Goal: Check status: Check status

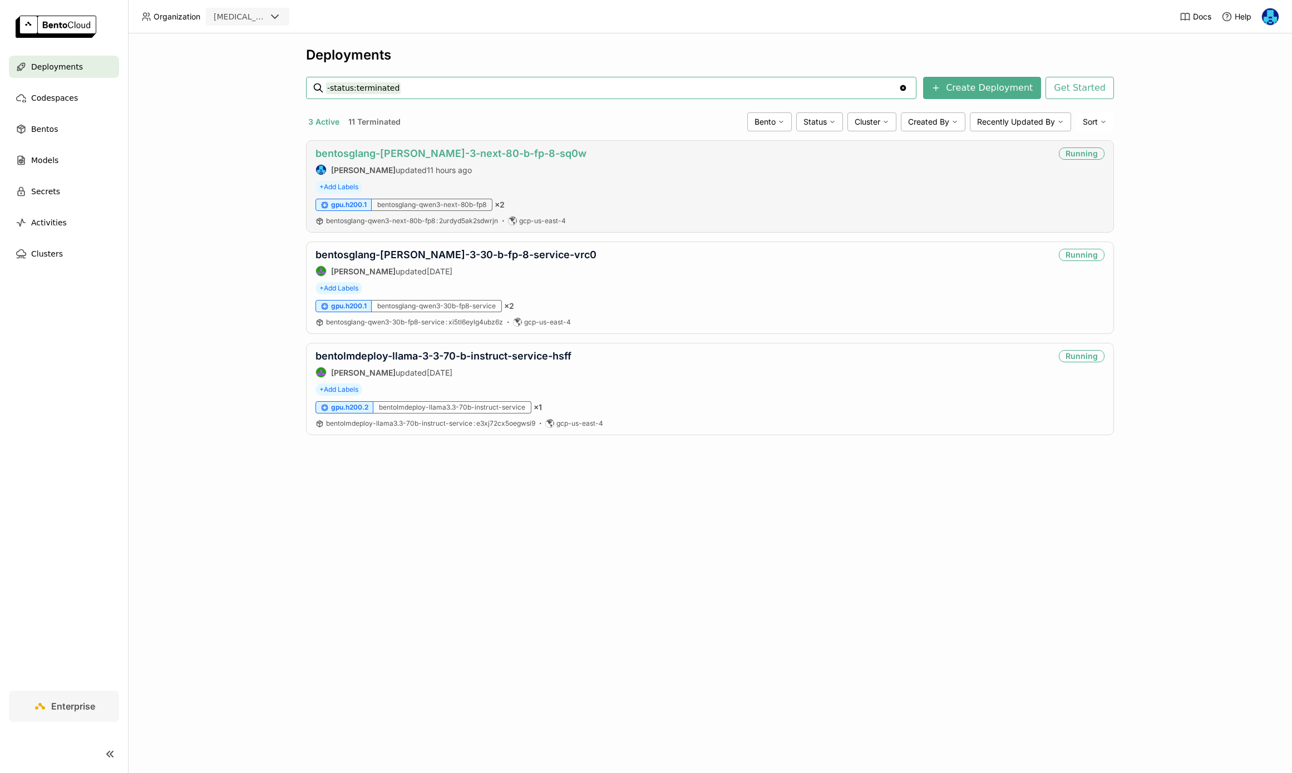
click at [465, 156] on link "bentosglang-[PERSON_NAME]-3-next-80-b-fp-8-sq0w" at bounding box center [450, 153] width 271 height 12
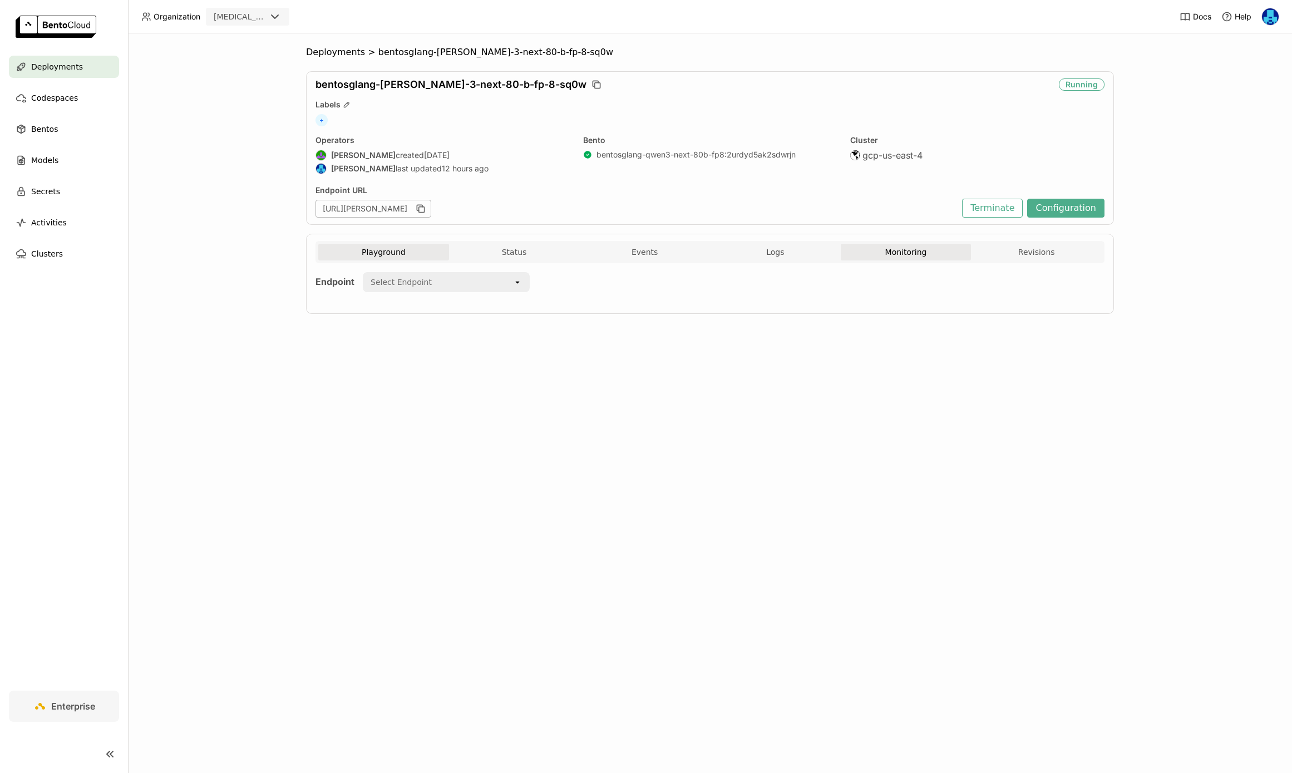
click at [904, 253] on button "Monitoring" at bounding box center [906, 252] width 131 height 17
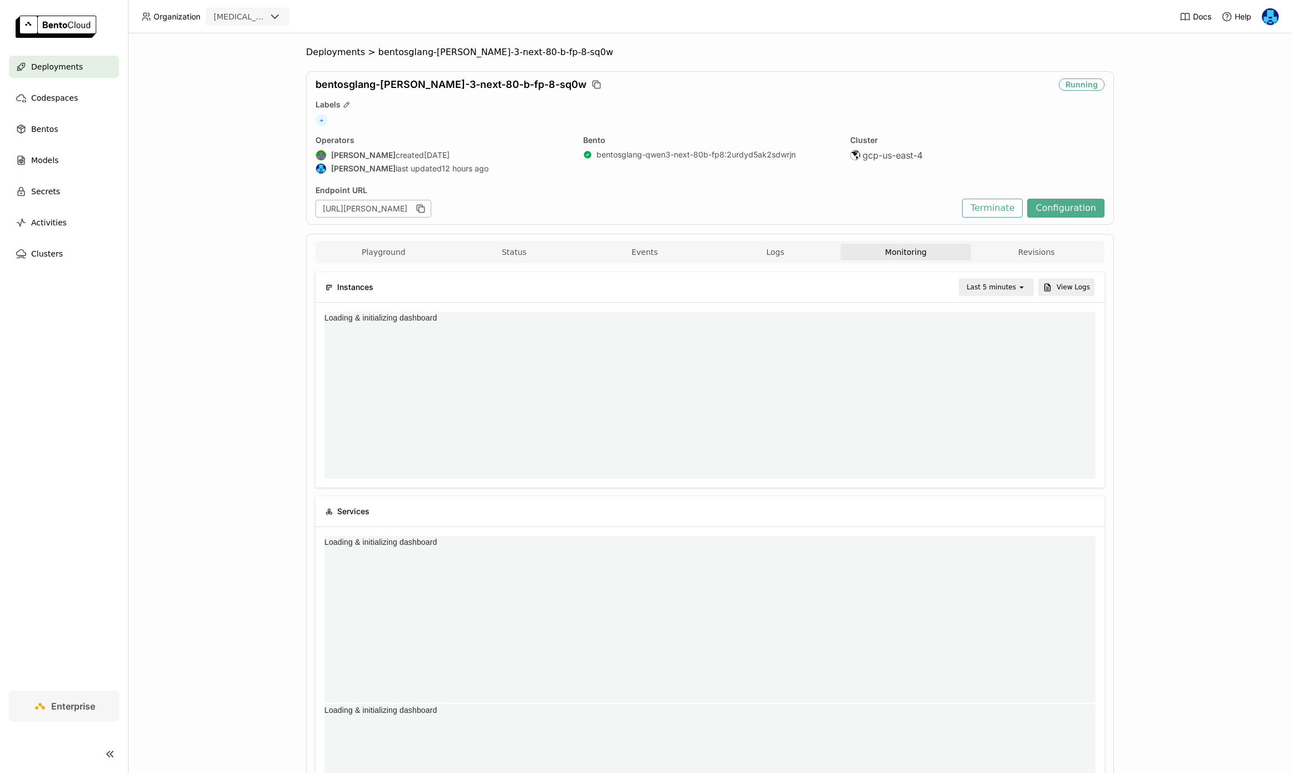
click at [1010, 284] on div "Last 5 minutes" at bounding box center [991, 286] width 50 height 11
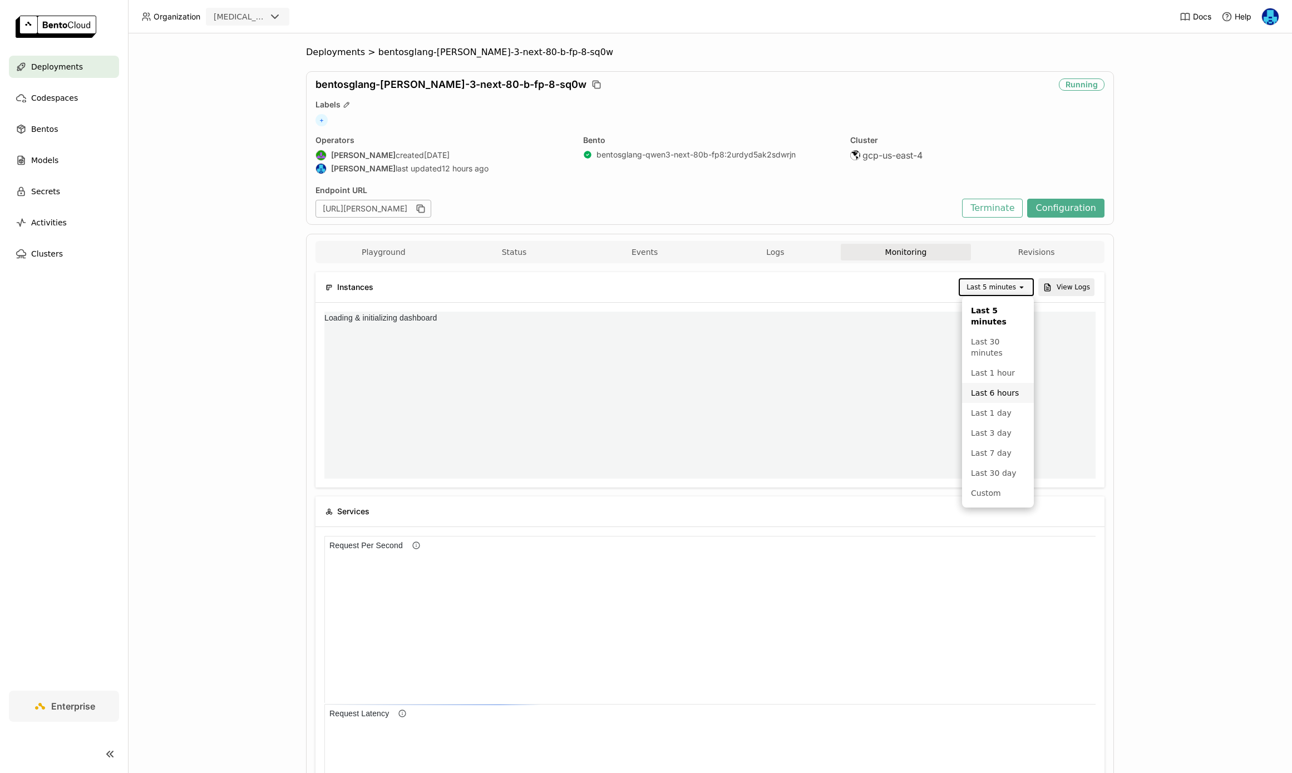
scroll to position [167, 771]
click at [1000, 412] on div "Last 1 day" at bounding box center [998, 412] width 54 height 11
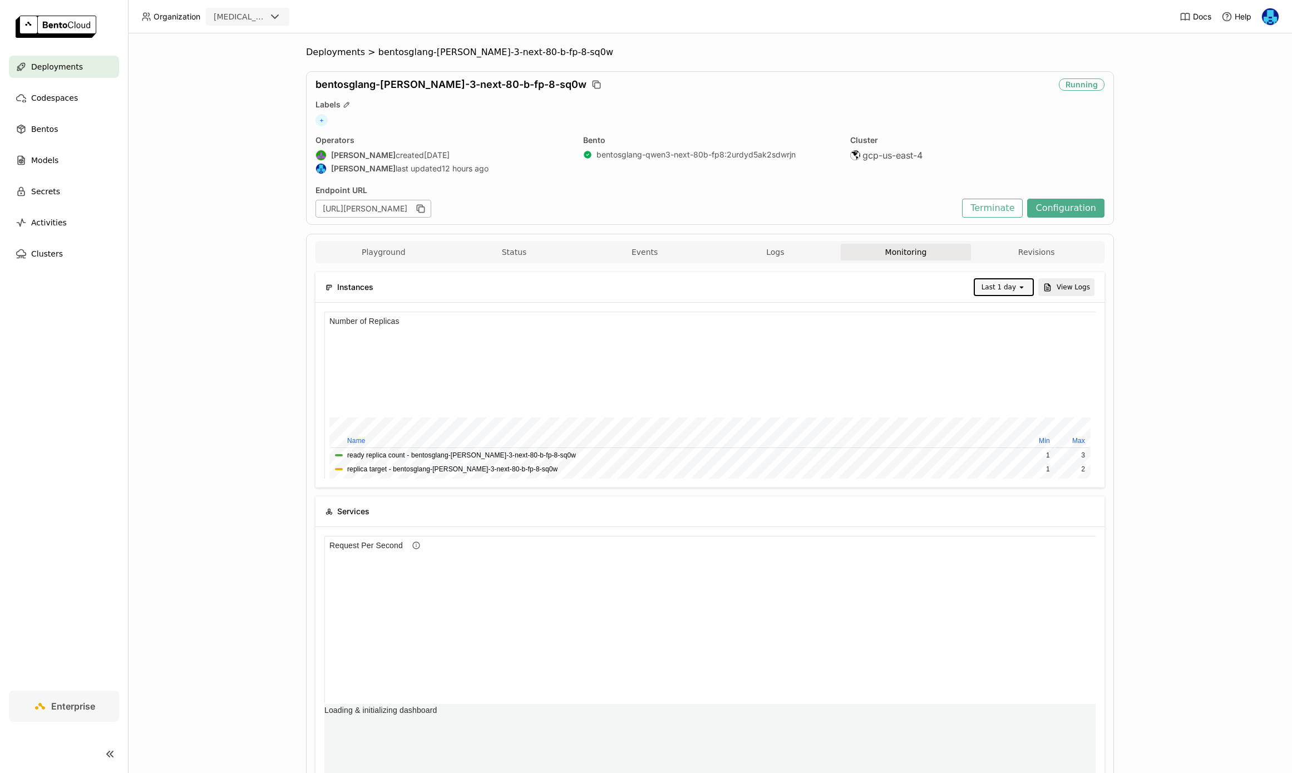
scroll to position [167, 256]
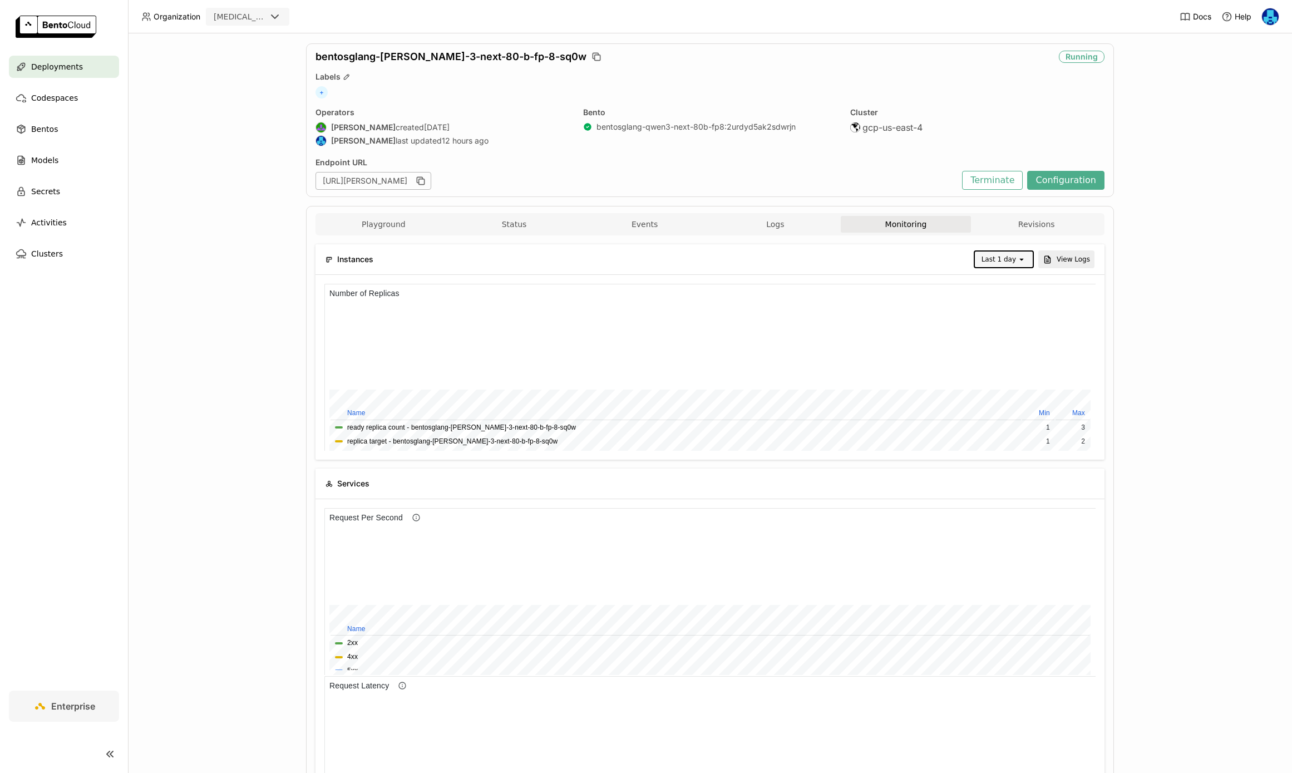
click at [1019, 253] on div "open" at bounding box center [1025, 259] width 16 height 16
click at [1008, 340] on div "Last 1 hour" at bounding box center [1005, 350] width 41 height 22
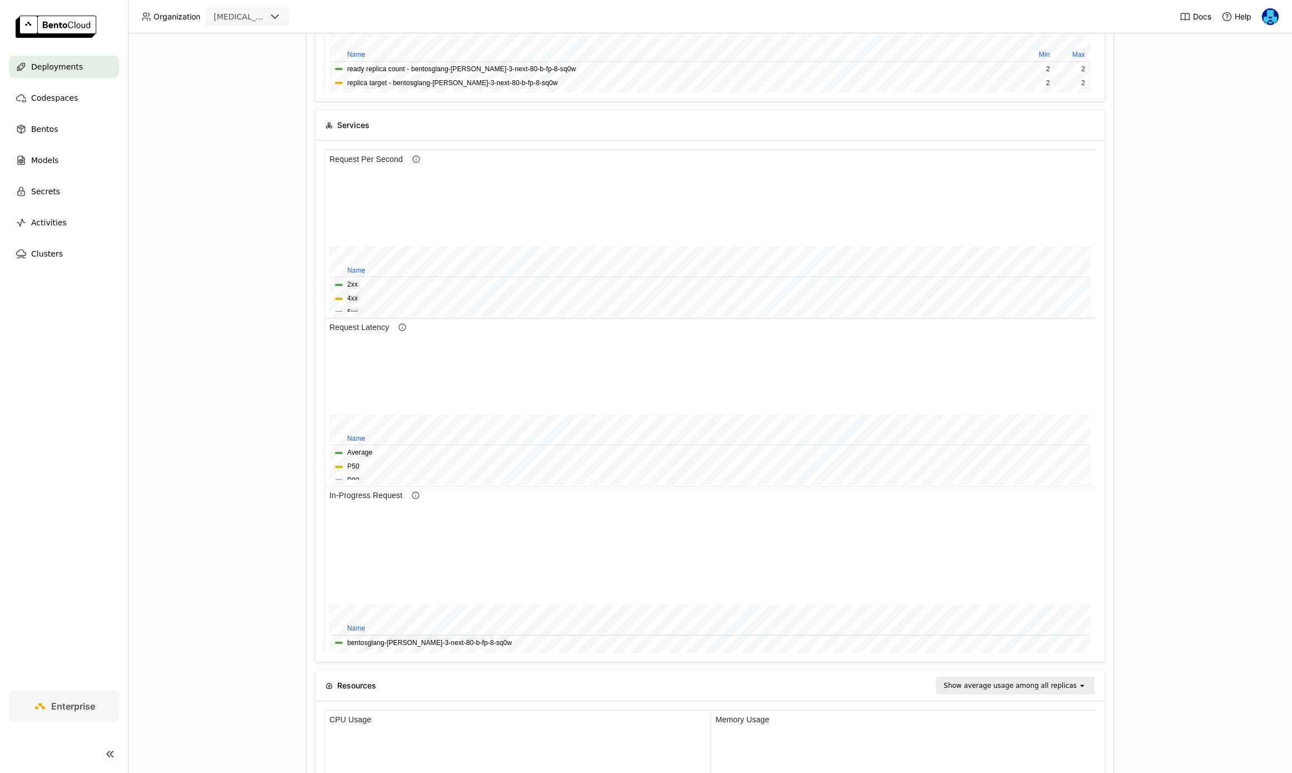
scroll to position [155, 0]
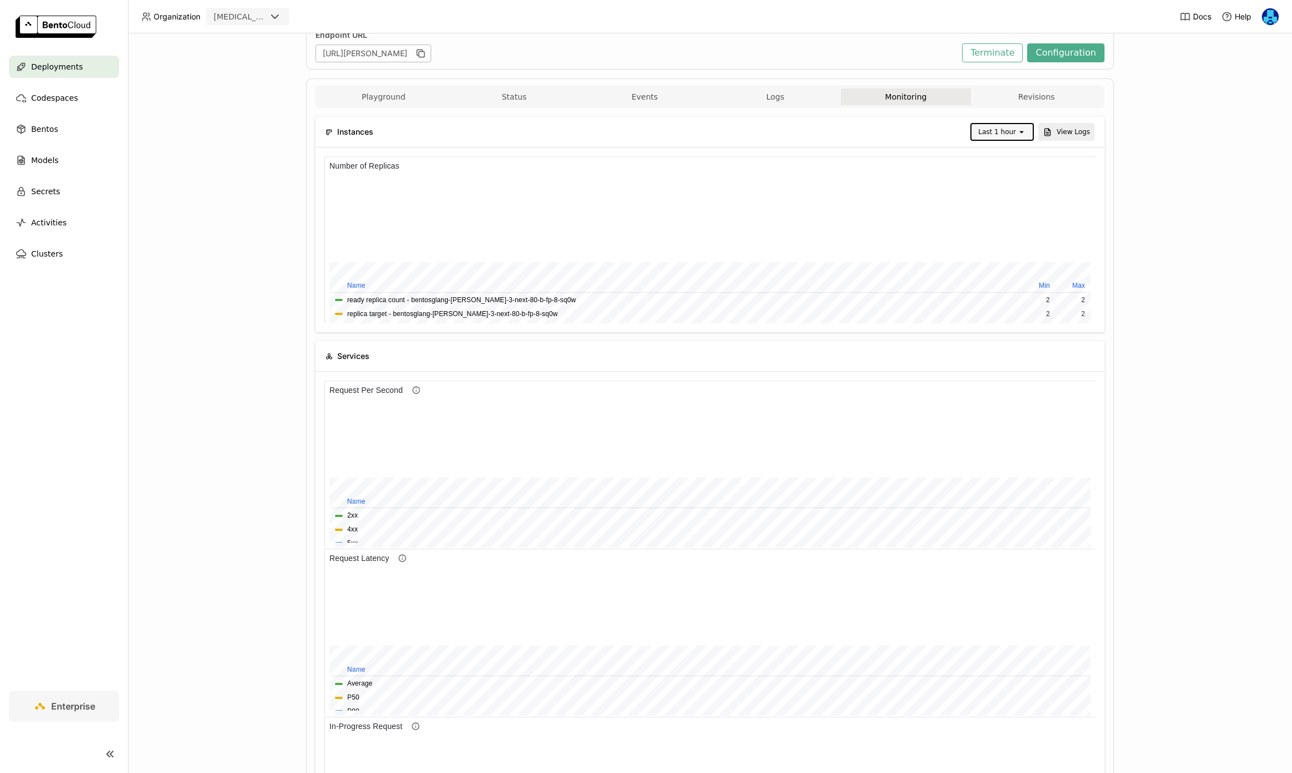
click at [1019, 133] on icon "open" at bounding box center [1021, 131] width 9 height 9
click at [1201, 201] on div "Deployments > bentosglang-[PERSON_NAME]-3-next-80-b-fp-8-sq0w bentosglang-[PERS…" at bounding box center [710, 402] width 1164 height 739
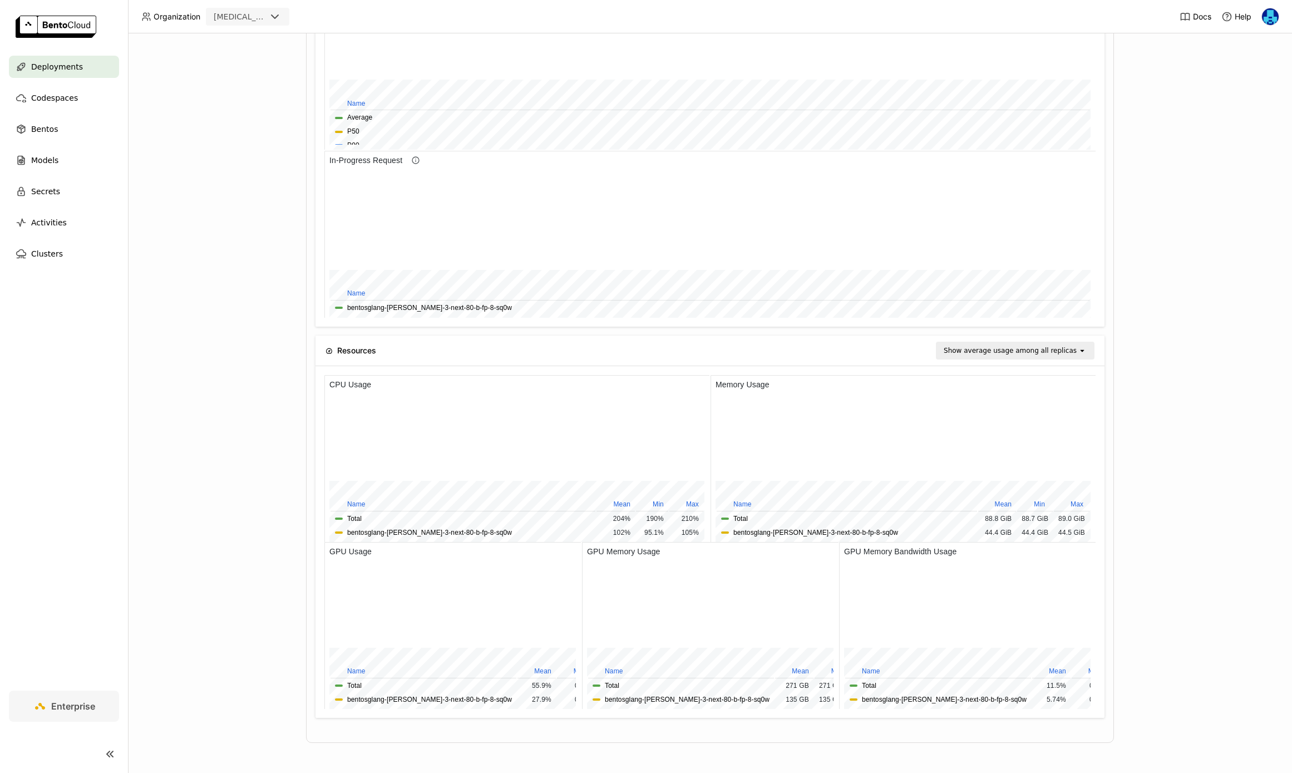
scroll to position [0, 0]
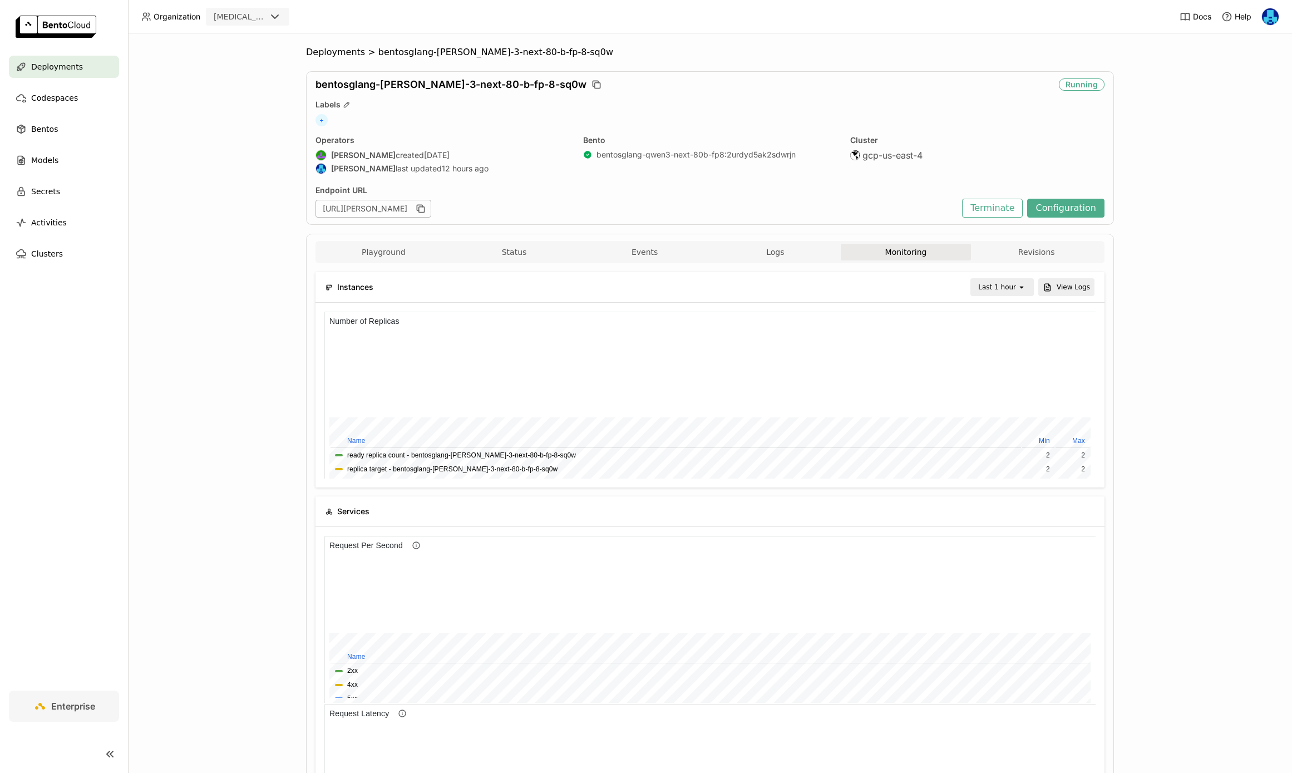
click at [1015, 289] on div "Last 1 hour" at bounding box center [997, 286] width 38 height 11
click at [1001, 344] on div "Last 30 minutes" at bounding box center [1003, 347] width 43 height 22
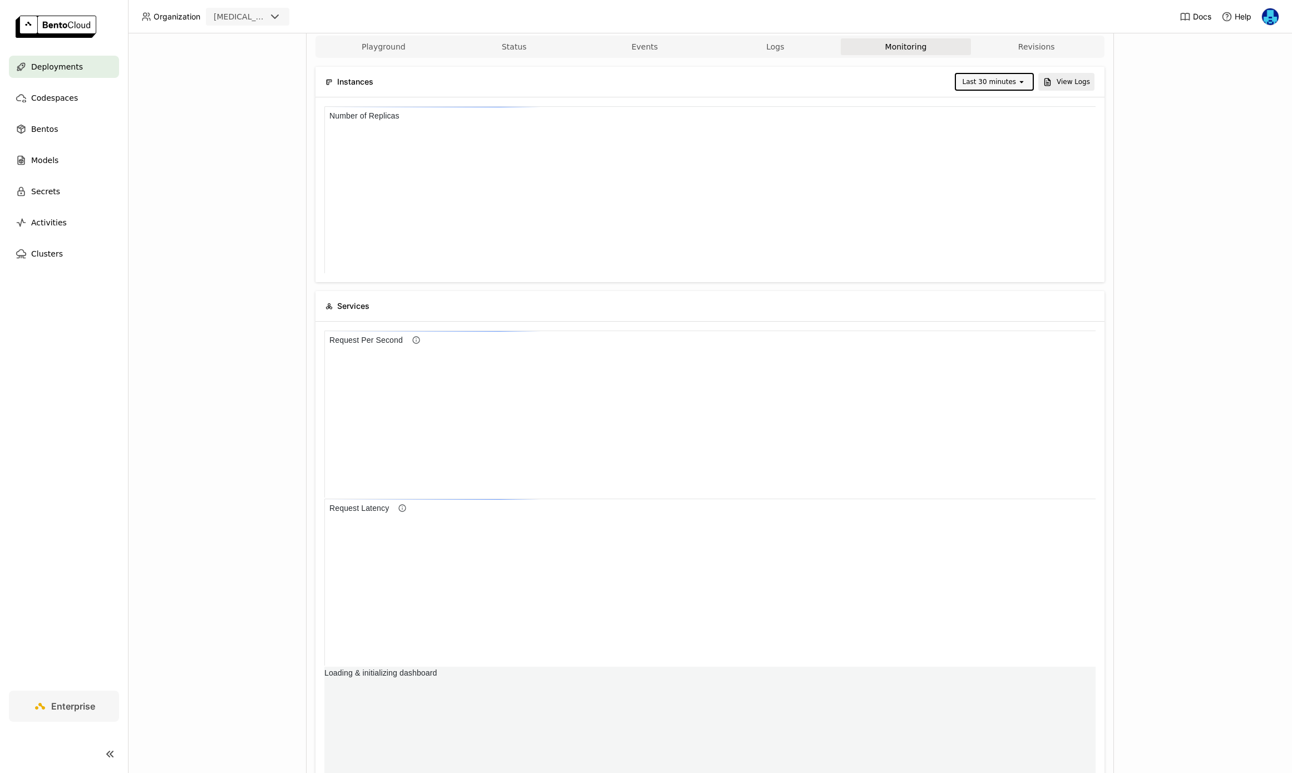
scroll to position [167, 771]
